Goal: Task Accomplishment & Management: Use online tool/utility

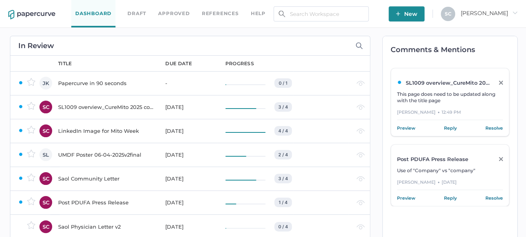
click at [102, 178] on div "Saol Community Letter" at bounding box center [107, 179] width 98 height 10
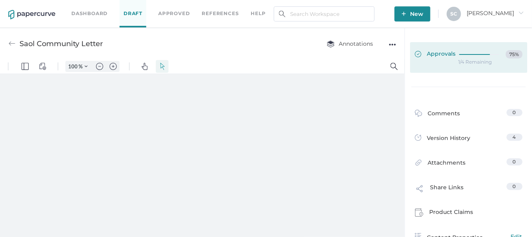
type input "86"
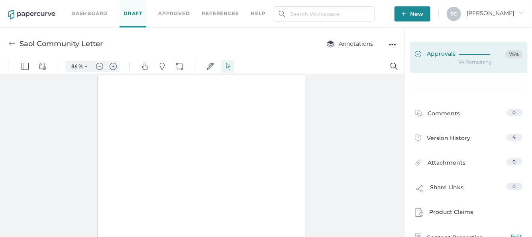
click at [404, 54] on icon at bounding box center [202, 98] width 404 height 167
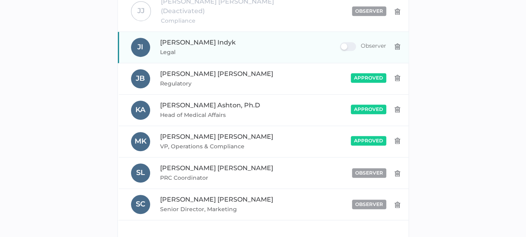
scroll to position [279, 0]
